Goal: Check status: Check status

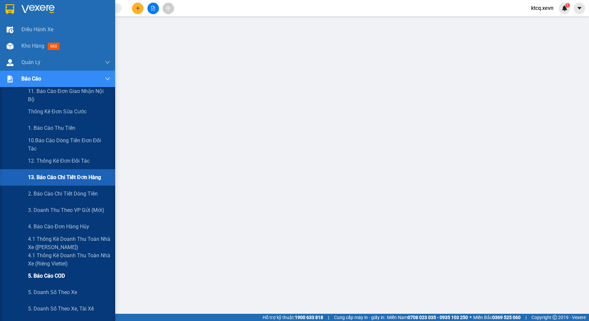
click at [50, 277] on span "5. Báo cáo COD" at bounding box center [46, 276] width 37 height 8
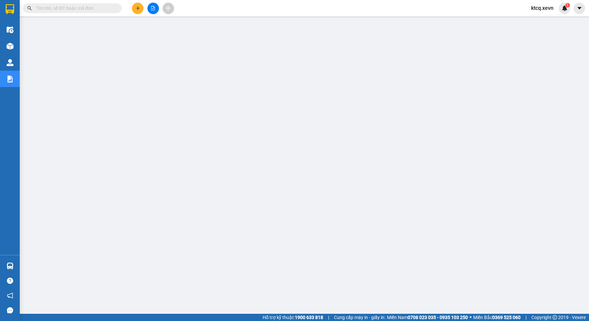
click at [67, 5] on input "text" at bounding box center [75, 8] width 78 height 7
click at [83, 10] on input "text" at bounding box center [75, 8] width 78 height 7
paste input "[DATE]"
type input "[DATE]"
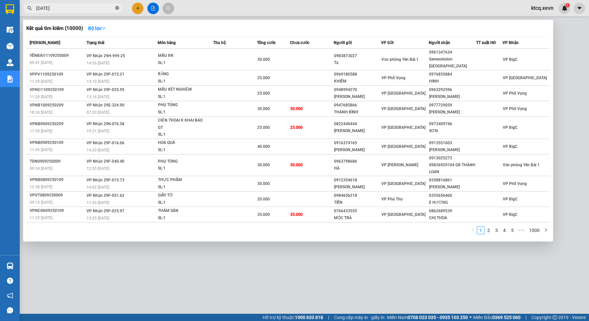
click at [117, 9] on icon "close-circle" at bounding box center [117, 8] width 4 height 4
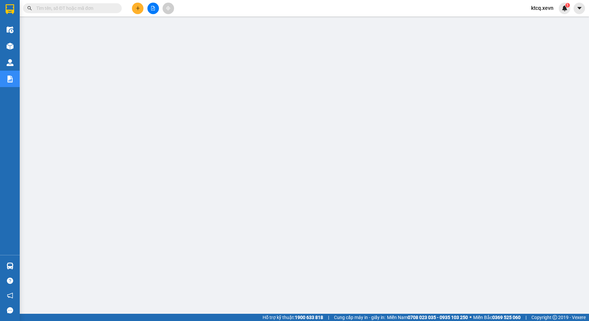
click at [58, 9] on input "text" at bounding box center [75, 8] width 78 height 7
paste input "VPBC0909250054"
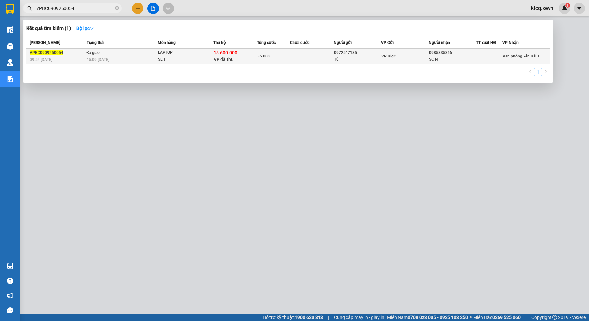
type input "VPBC0909250054"
click at [142, 57] on div "15:09 [DATE]" at bounding box center [122, 59] width 71 height 7
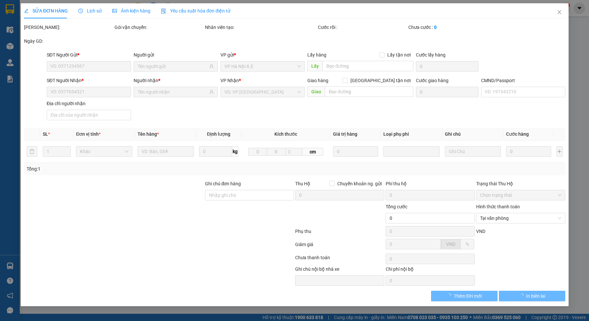
type input "0972547185"
type input "Tú"
type input "0985835366"
type input "SƠN"
type input "015204002444 [PERSON_NAME]"
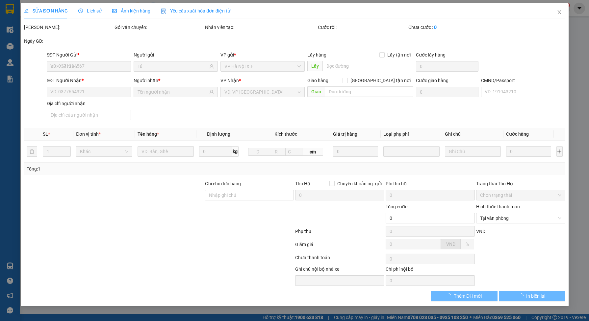
type input "123"
checkbox input "true"
type input "18.600.000"
type input "186.000"
type input "35.000"
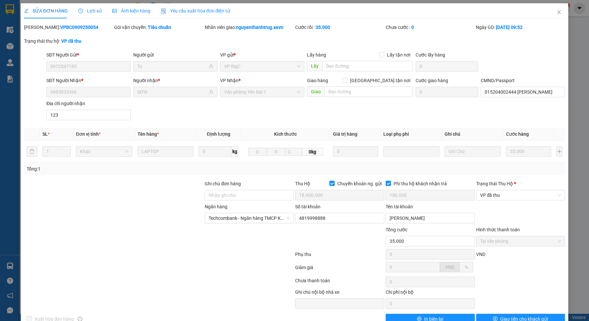
click at [96, 9] on span "Lịch sử" at bounding box center [89, 10] width 23 height 5
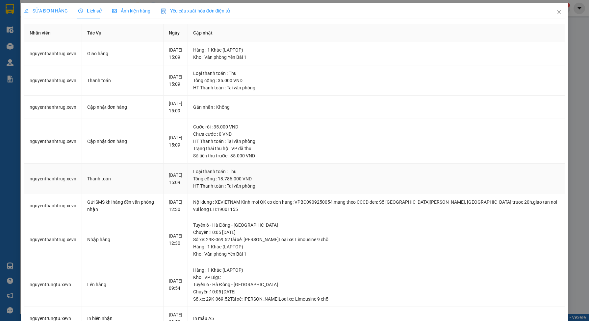
click at [257, 183] on div "Tổng cộng : 18.786.000 VND" at bounding box center [376, 178] width 366 height 7
click at [556, 12] on icon "close" at bounding box center [558, 12] width 5 height 5
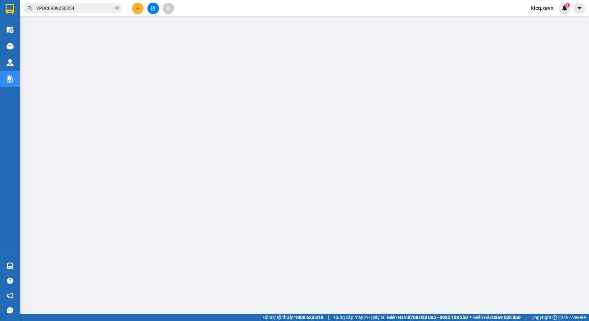
click at [83, 7] on input "VPBC0909250054" at bounding box center [75, 8] width 78 height 7
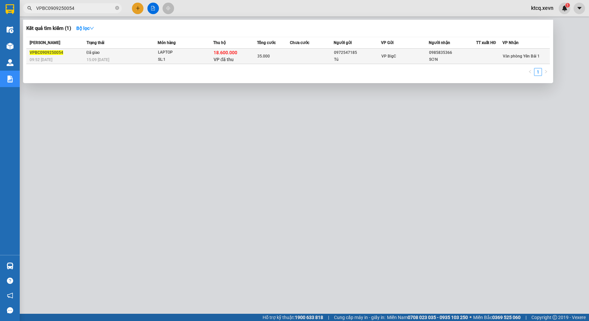
click at [168, 59] on div "SL: 1" at bounding box center [182, 59] width 49 height 7
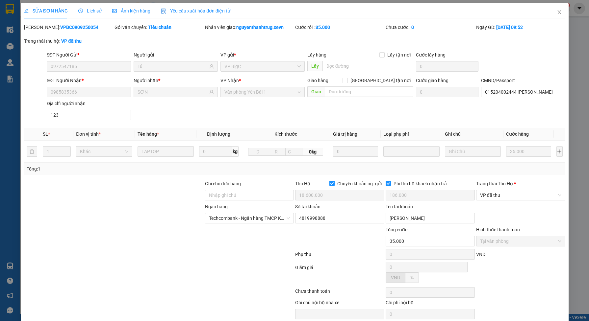
type input "0972547185"
type input "Tú"
type input "0985835366"
type input "SƠN"
type input "015204002444 [PERSON_NAME]"
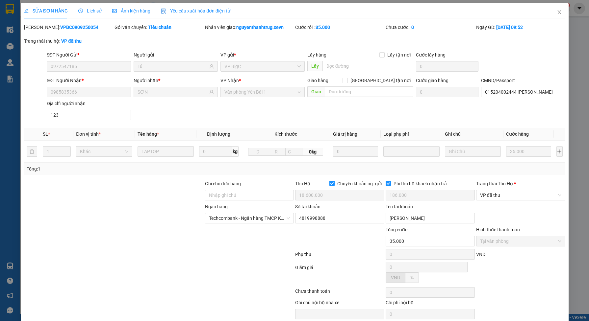
type input "123"
checkbox input "true"
type input "18.600.000"
type input "186.000"
type input "35.000"
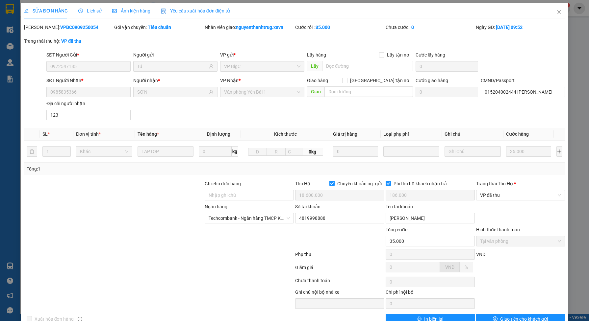
click at [91, 12] on span "Lịch sử" at bounding box center [89, 10] width 23 height 5
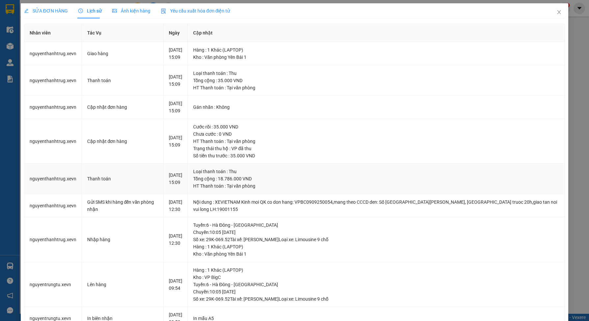
click at [182, 186] on div "[DATE] 15:09" at bounding box center [175, 179] width 13 height 14
click at [556, 12] on icon "close" at bounding box center [558, 12] width 5 height 5
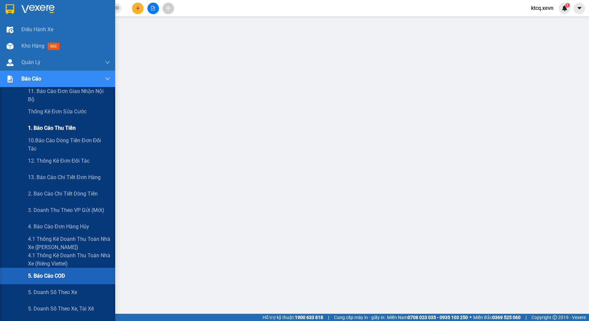
click at [57, 128] on span "1. Báo cáo thu tiền" at bounding box center [52, 128] width 48 height 8
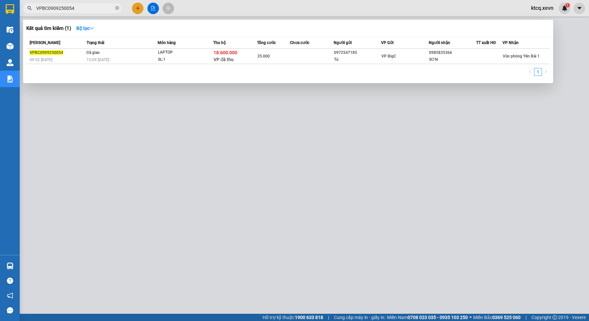
click at [48, 14] on div "Kết quả tìm kiếm ( 1 ) Bộ lọc Mã ĐH Trạng thái Món hàng Thu hộ Tổng cước Chưa c…" at bounding box center [64, 9] width 128 height 12
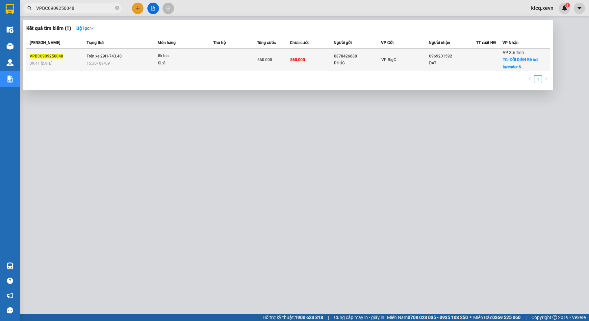
type input "VPBC0909250048"
click at [98, 54] on span "Trên xe 29H-743.40" at bounding box center [104, 56] width 35 height 5
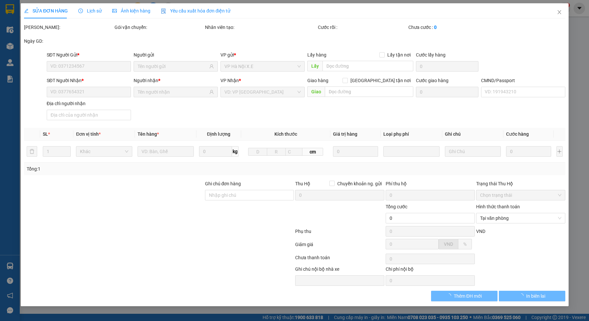
type input "0878426688"
type input "PHÚC"
type input "0969231592"
type input "ĐẠT"
checkbox input "true"
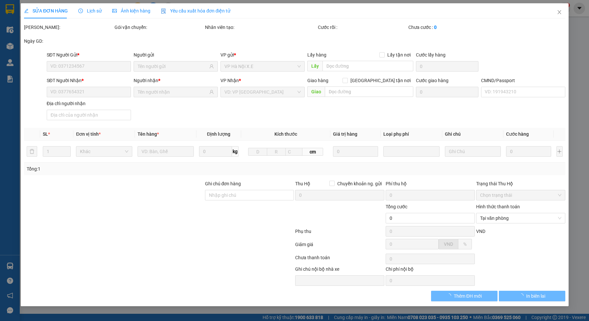
type input "ĐỐI DIỆN Bể bơi lavender [GEOGRAPHIC_DATA], [PERSON_NAME], [GEOGRAPHIC_DATA], […"
type input "1"
type input "560.000"
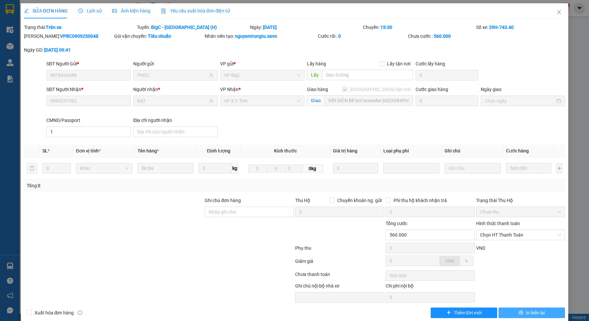
click at [507, 313] on button "In biên lai" at bounding box center [531, 313] width 66 height 11
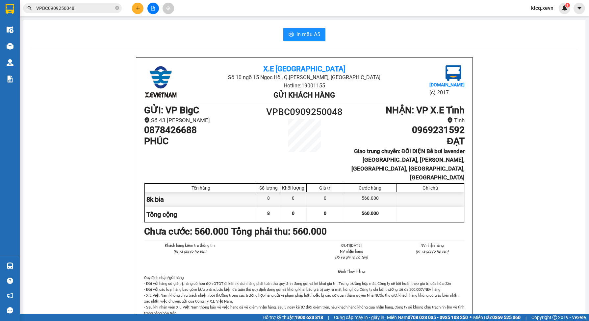
click at [91, 3] on span "VPBC0909250048" at bounding box center [72, 8] width 99 height 10
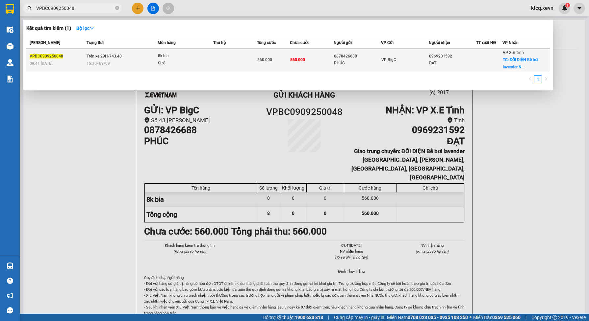
click at [111, 61] on div "15:30 [DATE]" at bounding box center [122, 63] width 71 height 7
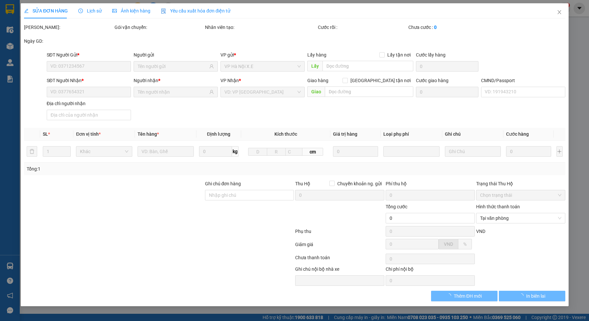
type input "0878426688"
type input "PHÚC"
type input "0969231592"
type input "ĐẠT"
checkbox input "true"
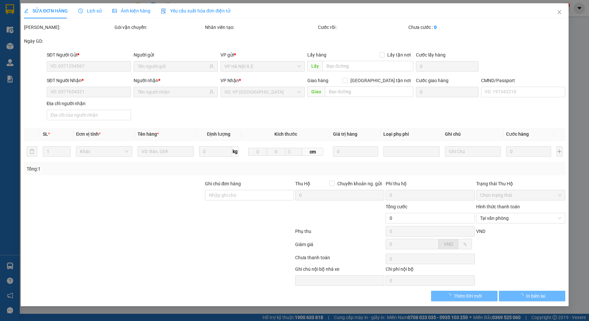
type input "ĐỐI DIỆN Bể bơi lavender [GEOGRAPHIC_DATA], [PERSON_NAME], [GEOGRAPHIC_DATA], […"
type input "1"
type input "560.000"
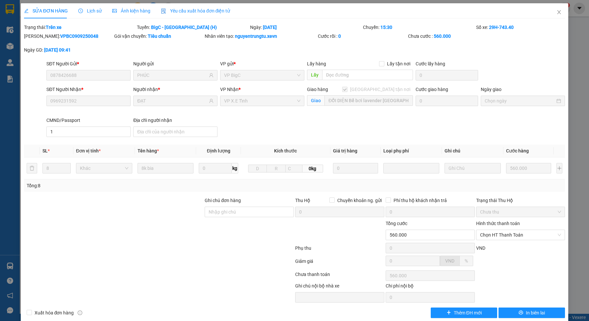
click at [91, 11] on span "Lịch sử" at bounding box center [89, 10] width 23 height 5
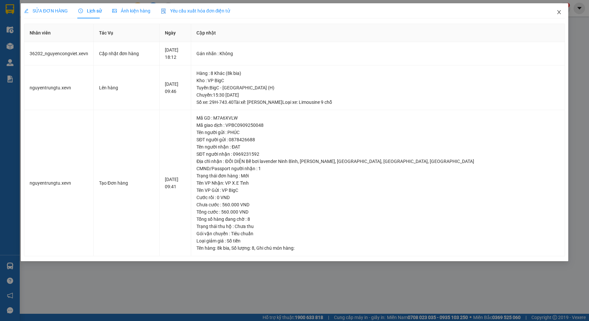
click at [559, 12] on icon "close" at bounding box center [559, 12] width 4 height 4
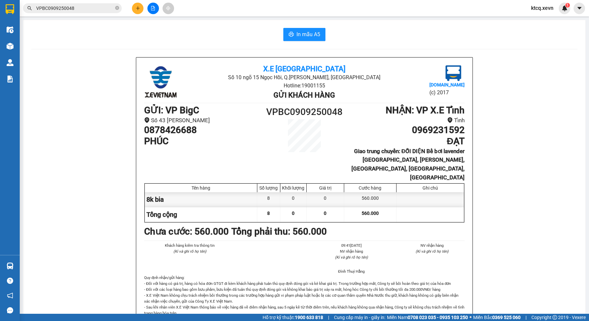
click at [456, 162] on b "Giao trung chuyển: ĐỐI DIỆN Bể bơi lavender [GEOGRAPHIC_DATA], [PERSON_NAME], […" at bounding box center [407, 164] width 113 height 33
drag, startPoint x: 395, startPoint y: 152, endPoint x: 462, endPoint y: 151, distance: 67.5
click at [462, 151] on div "X.E Việt Nam Số 10 ngõ 15 Ngọc Hồi, [GEOGRAPHIC_DATA][PERSON_NAME], [GEOGRAPHIC…" at bounding box center [304, 196] width 336 height 277
